Goal: Transaction & Acquisition: Purchase product/service

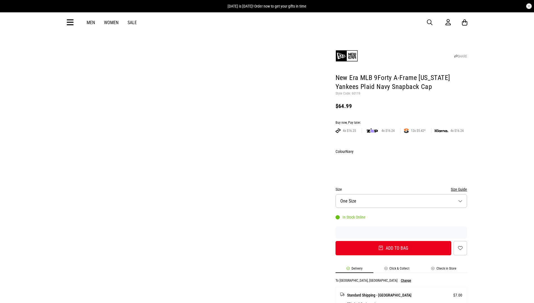
click at [401, 121] on div "Buy now, Pay later." at bounding box center [402, 123] width 132 height 4
click at [393, 241] on button "Add to bag" at bounding box center [394, 248] width 116 height 14
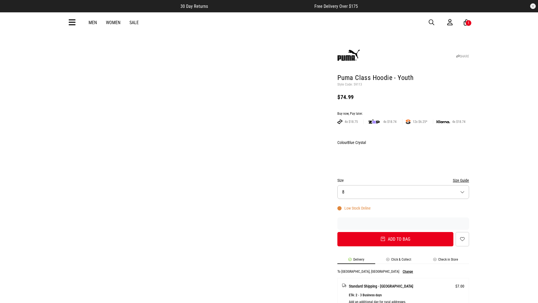
click at [403, 112] on div "Buy now, Pay later." at bounding box center [404, 114] width 132 height 4
click at [396, 232] on button "Add to bag" at bounding box center [396, 239] width 116 height 14
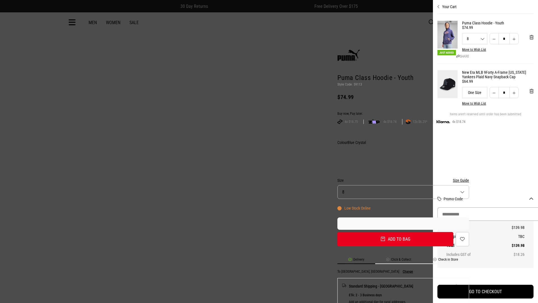
click at [484, 214] on input "Promo Code" at bounding box center [490, 213] width 105 height 13
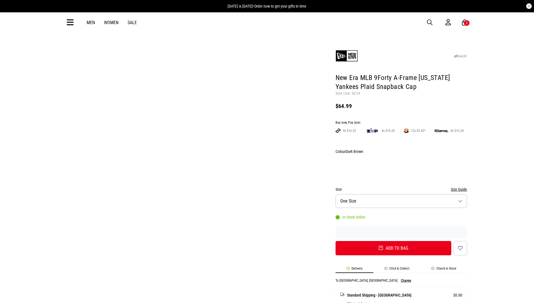
click at [401, 121] on div "Buy now, Pay later." at bounding box center [402, 123] width 132 height 4
click at [393, 241] on button "Add to bag" at bounding box center [394, 248] width 116 height 14
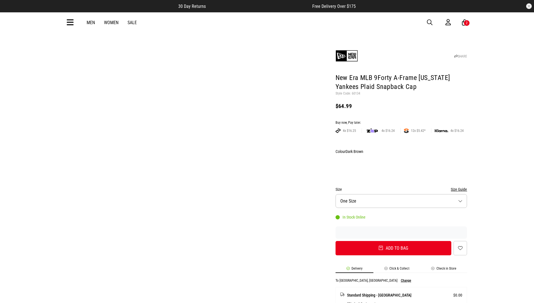
click at [0, 0] on input "Promo Code" at bounding box center [0, 0] width 0 height 0
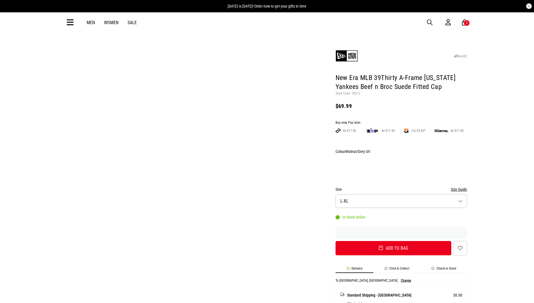
click at [401, 121] on div "Buy now, Pay later." at bounding box center [402, 123] width 132 height 4
click at [393, 241] on button "Add to bag" at bounding box center [394, 248] width 116 height 14
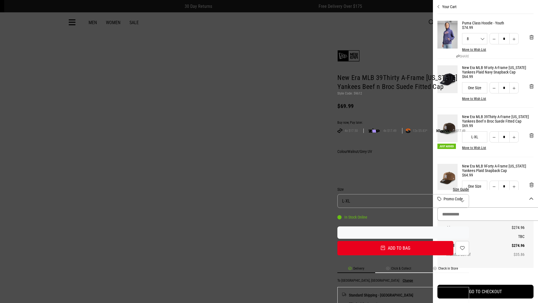
click at [488, 214] on input "Promo Code" at bounding box center [490, 213] width 105 height 13
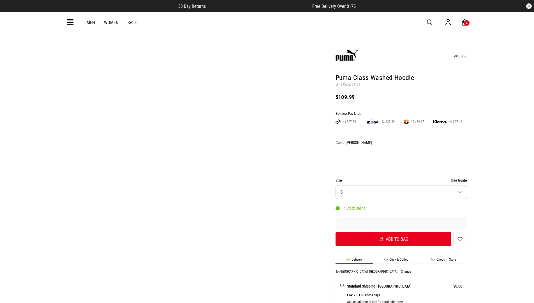
click at [401, 112] on div "Buy now, Pay later." at bounding box center [402, 114] width 132 height 4
click at [393, 232] on button "Add to bag" at bounding box center [394, 239] width 116 height 14
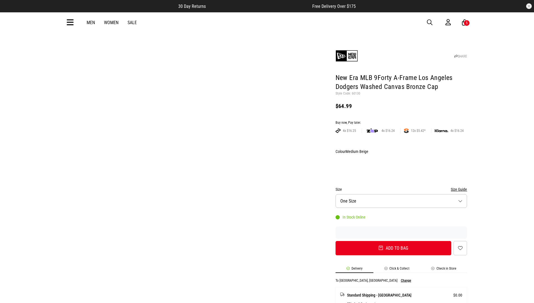
click at [401, 121] on div "Buy now, Pay later." at bounding box center [402, 123] width 132 height 4
click at [393, 241] on button "Add to bag" at bounding box center [394, 248] width 116 height 14
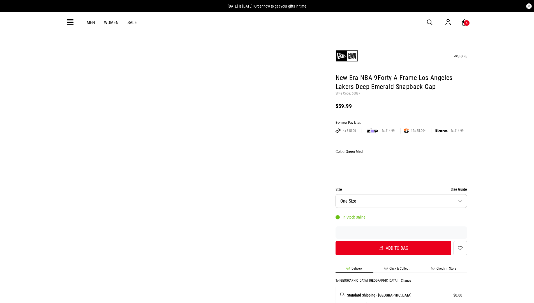
click at [401, 121] on div "Buy now, Pay later." at bounding box center [402, 123] width 132 height 4
click at [393, 241] on button "Add to bag" at bounding box center [394, 248] width 116 height 14
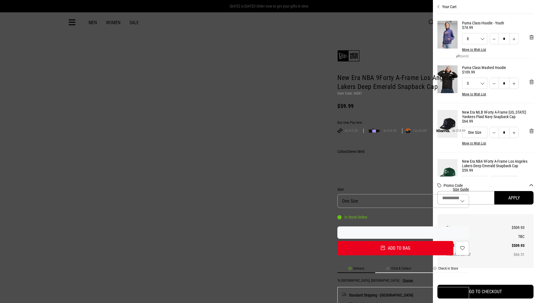
click at [494, 198] on input "Promo Code" at bounding box center [466, 197] width 57 height 13
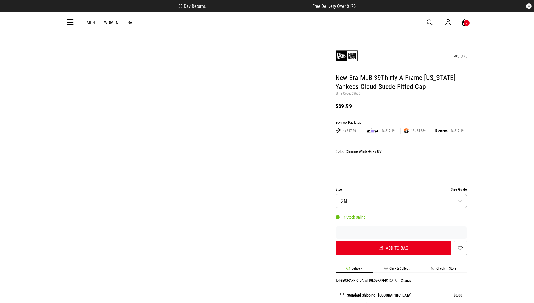
click at [401, 121] on div "Buy now, Pay later." at bounding box center [402, 123] width 132 height 4
click at [393, 241] on button "Add to bag" at bounding box center [394, 248] width 116 height 14
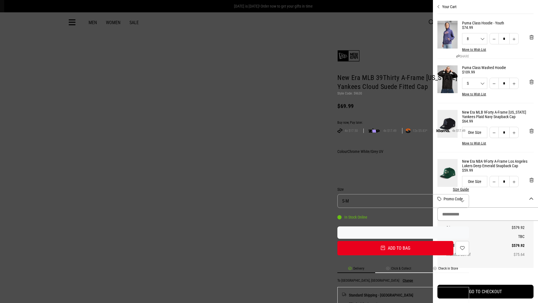
click at [484, 214] on input "Promo Code" at bounding box center [490, 213] width 105 height 13
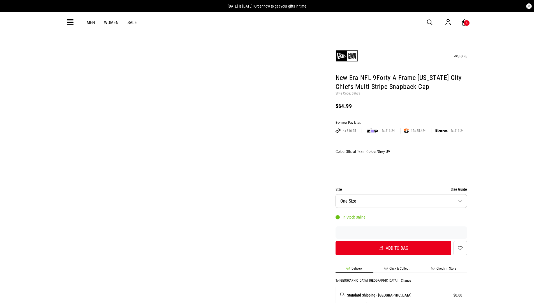
click at [401, 121] on div "Buy now, Pay later." at bounding box center [402, 123] width 132 height 4
click at [393, 241] on button "Add to bag" at bounding box center [394, 248] width 116 height 14
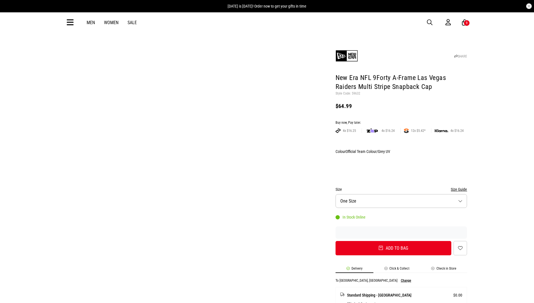
click at [401, 121] on div "Buy now, Pay later." at bounding box center [402, 123] width 132 height 4
click at [393, 241] on button "Add to bag" at bounding box center [394, 248] width 116 height 14
